Goal: Task Accomplishment & Management: Complete application form

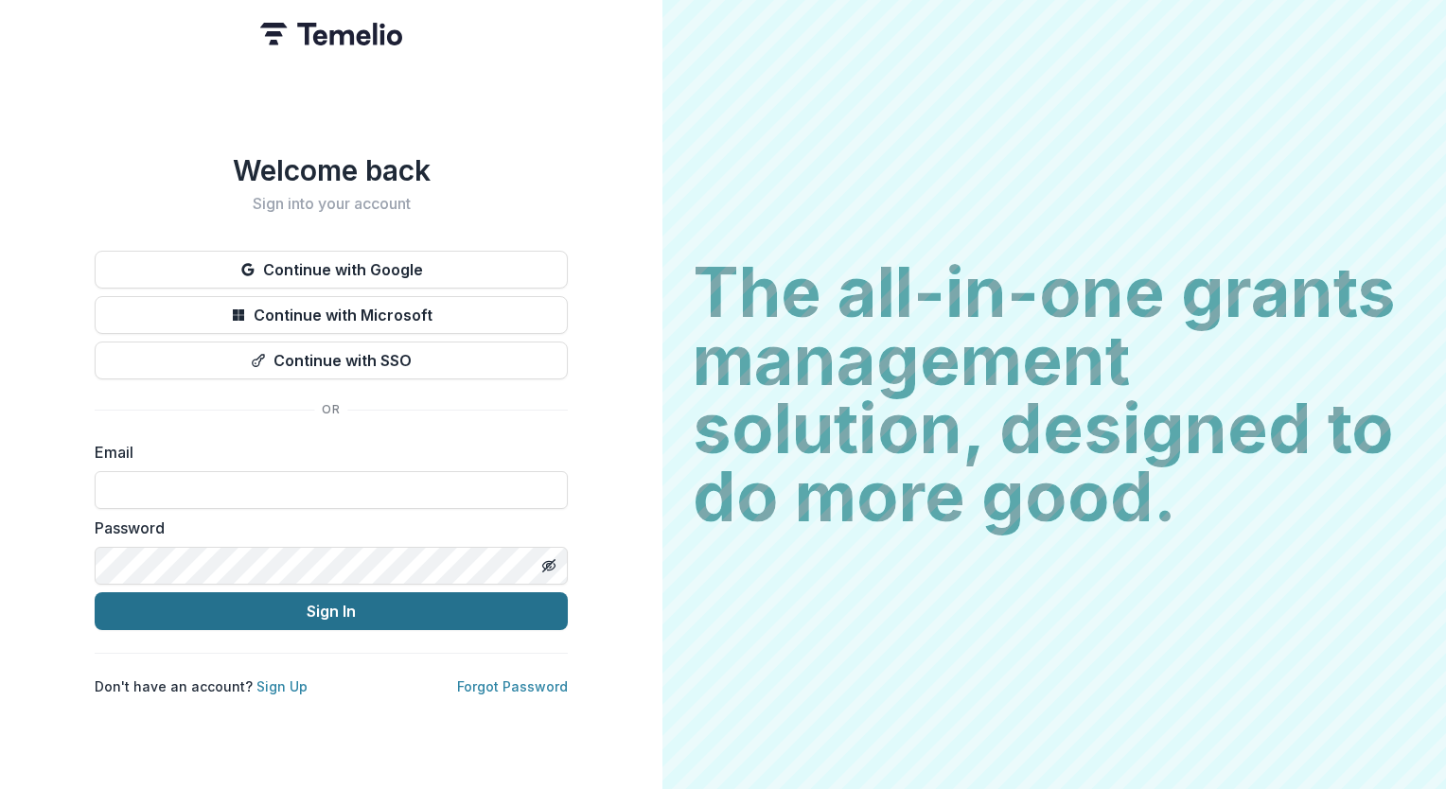
type input "**********"
click at [346, 597] on button "Sign In" at bounding box center [331, 611] width 473 height 38
